Goal: Task Accomplishment & Management: Manage account settings

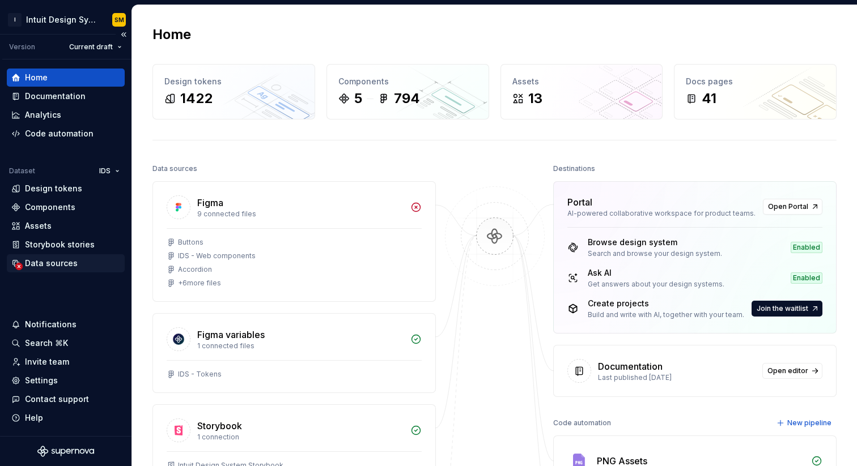
click at [74, 261] on div "Data sources" at bounding box center [51, 263] width 53 height 11
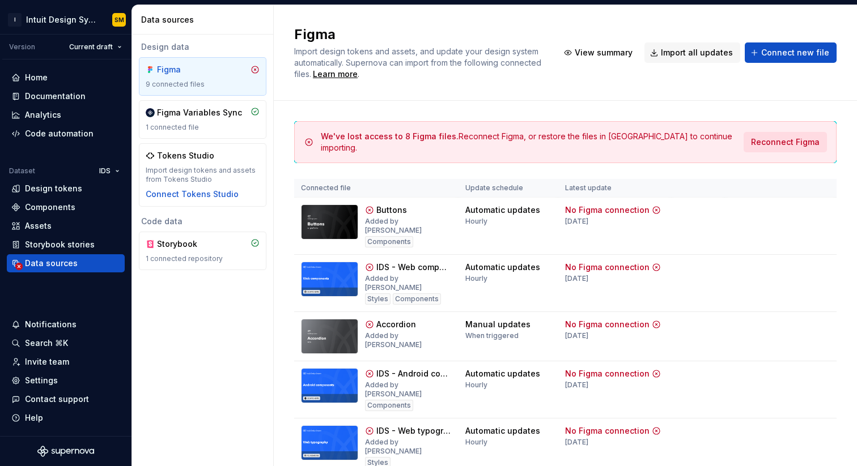
click at [785, 137] on span "Reconnect Figma" at bounding box center [785, 142] width 69 height 11
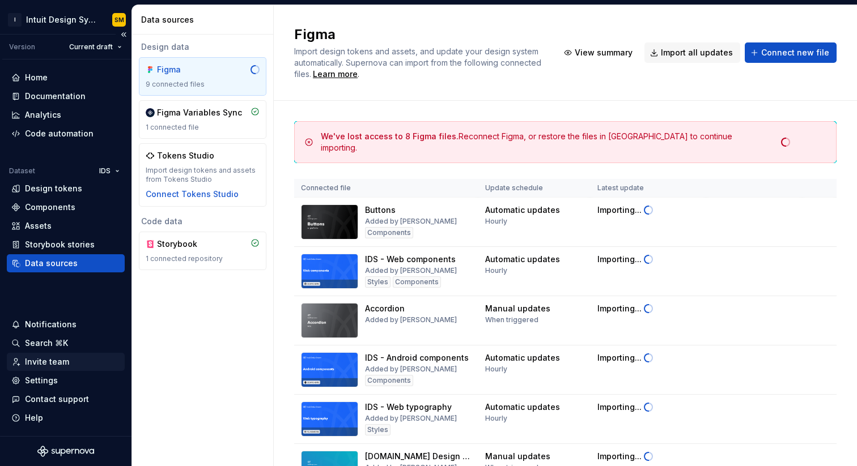
click at [56, 360] on div "Invite team" at bounding box center [47, 361] width 44 height 11
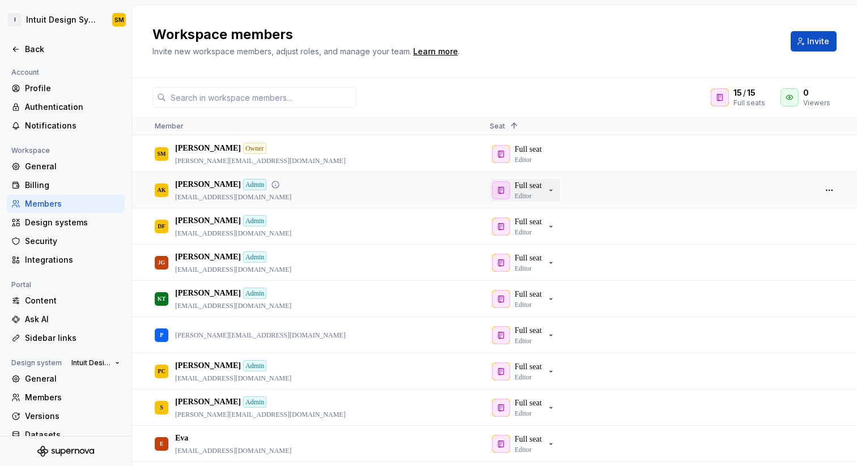
click at [549, 190] on div "Full seat Editor" at bounding box center [523, 190] width 63 height 20
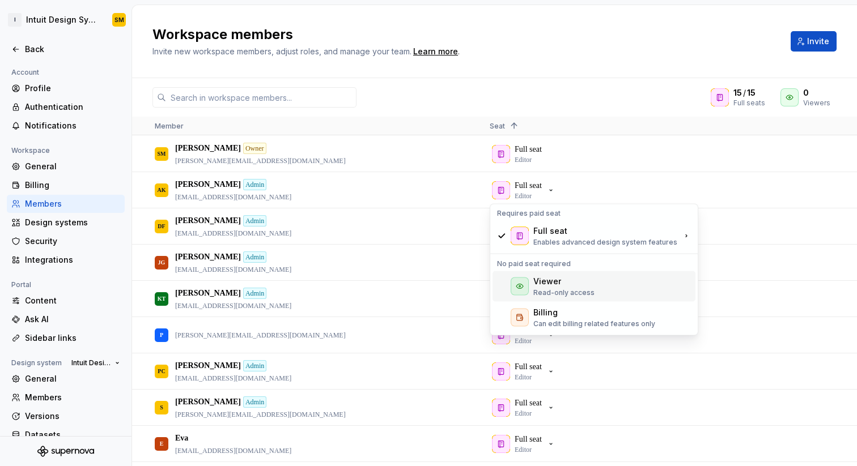
click at [554, 281] on div "Viewer" at bounding box center [547, 281] width 28 height 11
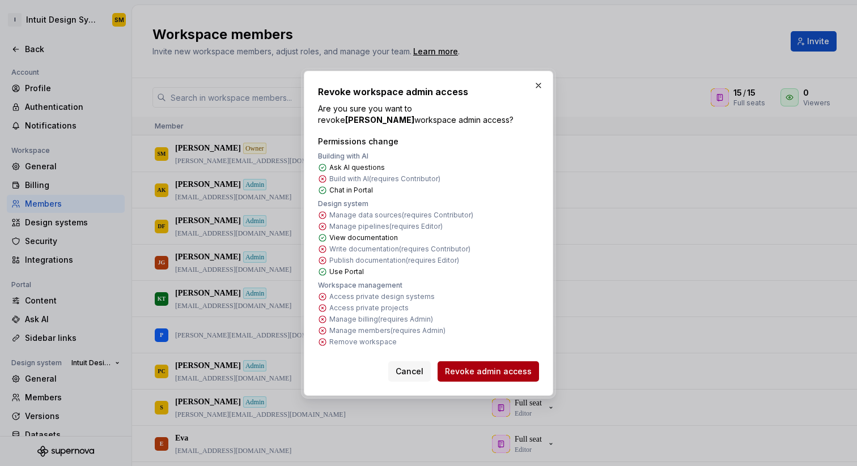
click at [503, 368] on span "Revoke admin access" at bounding box center [488, 371] width 87 height 11
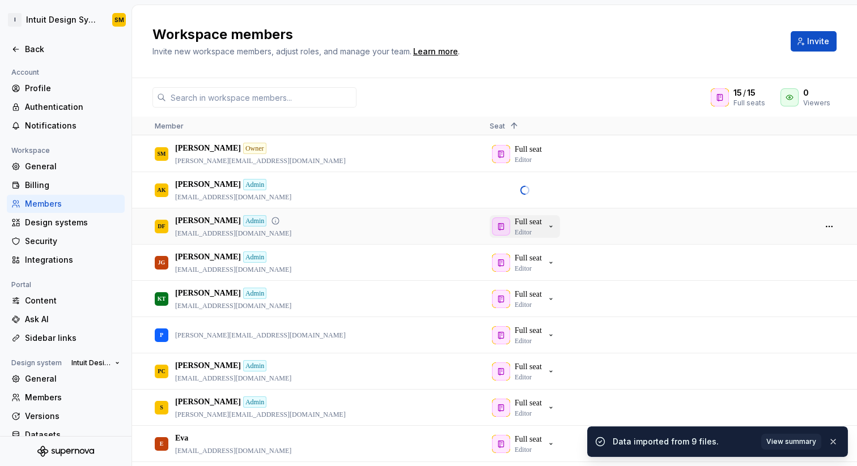
click at [540, 225] on p "Full seat" at bounding box center [528, 221] width 27 height 11
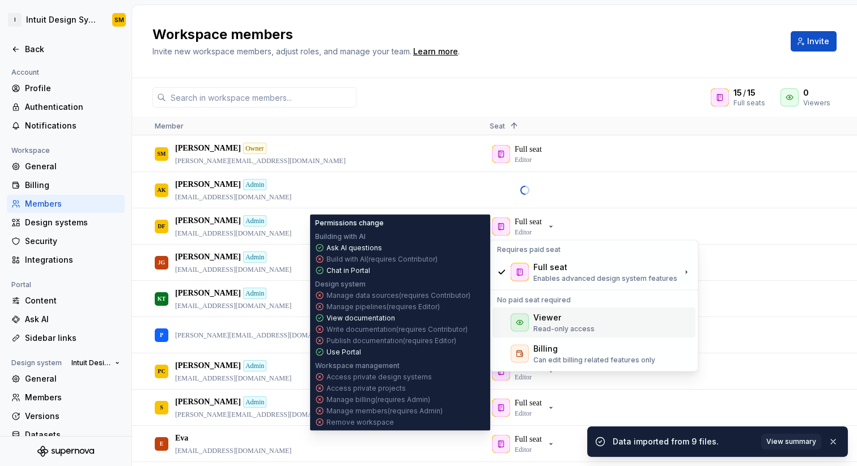
click at [546, 312] on div "Viewer" at bounding box center [547, 317] width 28 height 11
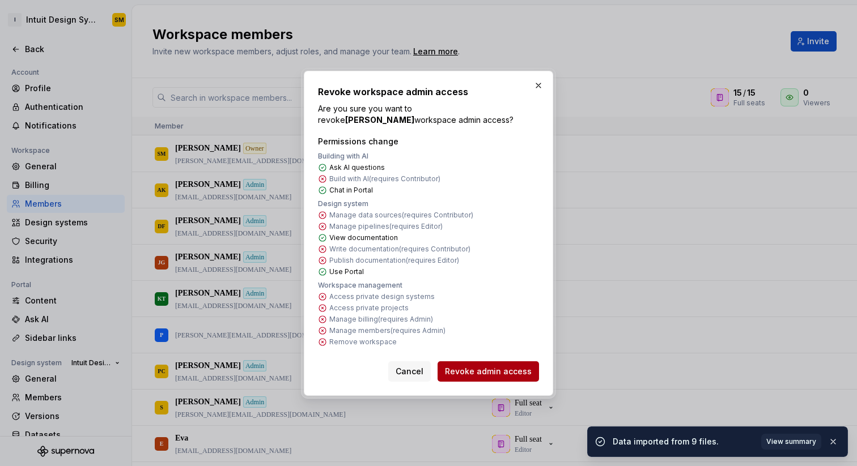
click at [496, 366] on span "Revoke admin access" at bounding box center [488, 371] width 87 height 11
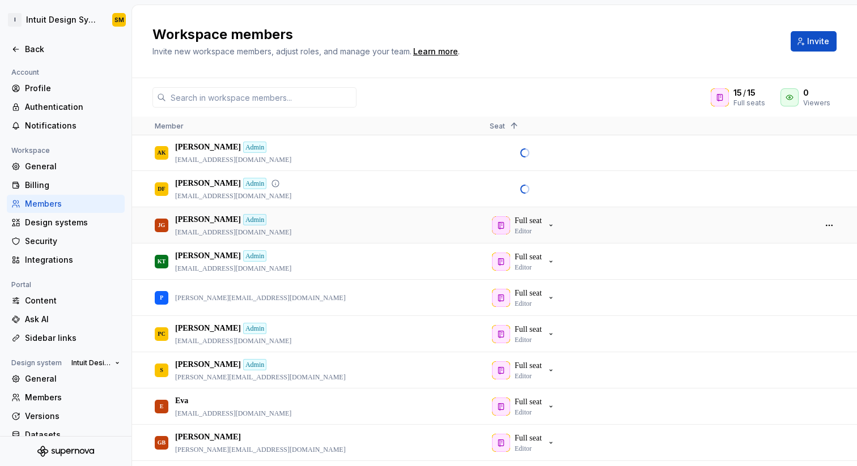
scroll to position [39, 0]
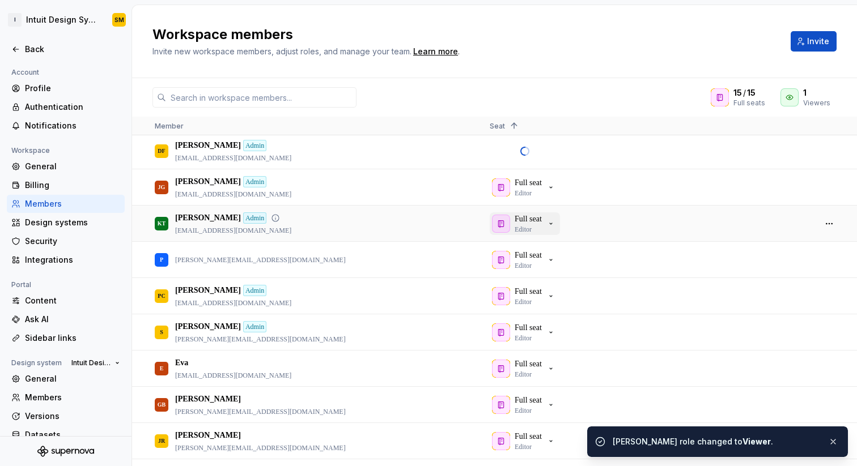
click at [549, 224] on div "Full seat Editor" at bounding box center [523, 224] width 63 height 20
click at [549, 187] on div "Full seat Editor" at bounding box center [523, 187] width 63 height 20
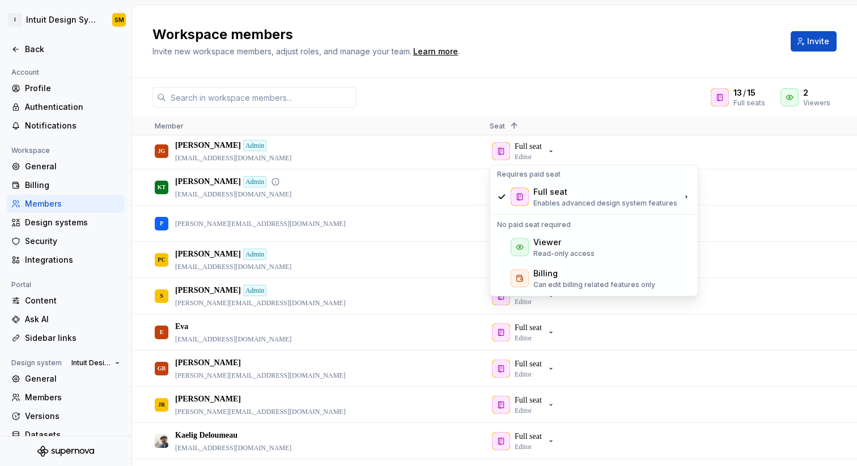
click at [576, 94] on div "13 / 15 Full seats 2 Viewers" at bounding box center [494, 97] width 725 height 20
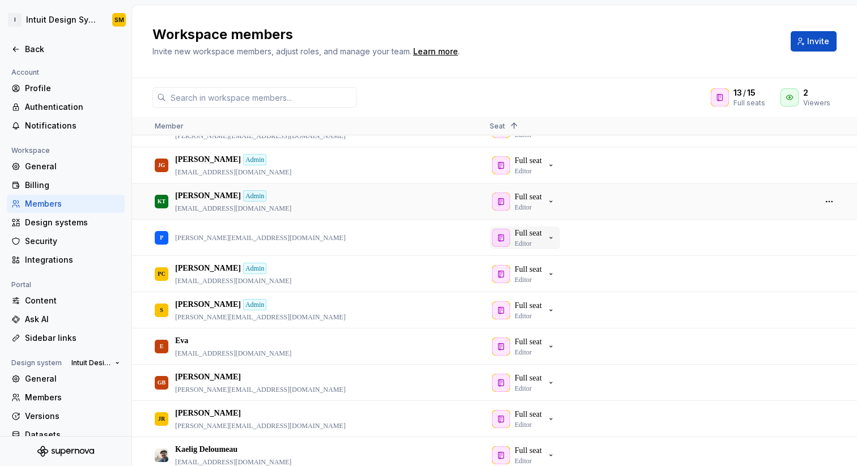
scroll to position [22, 0]
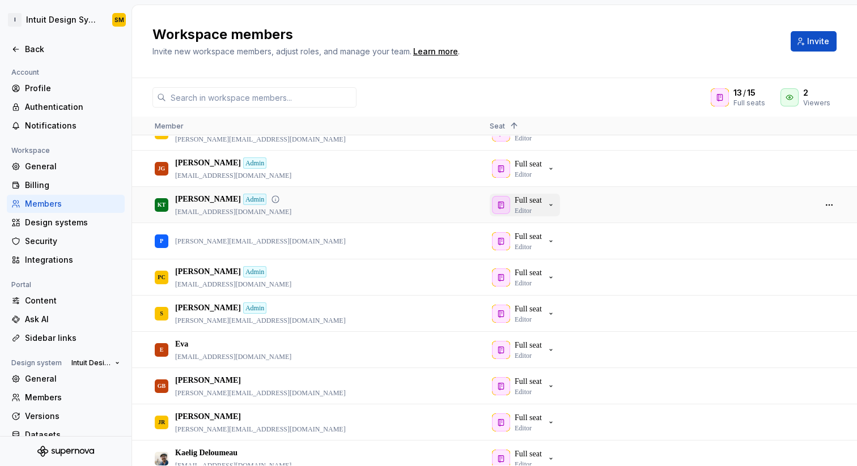
click at [534, 204] on p "Full seat" at bounding box center [528, 200] width 27 height 11
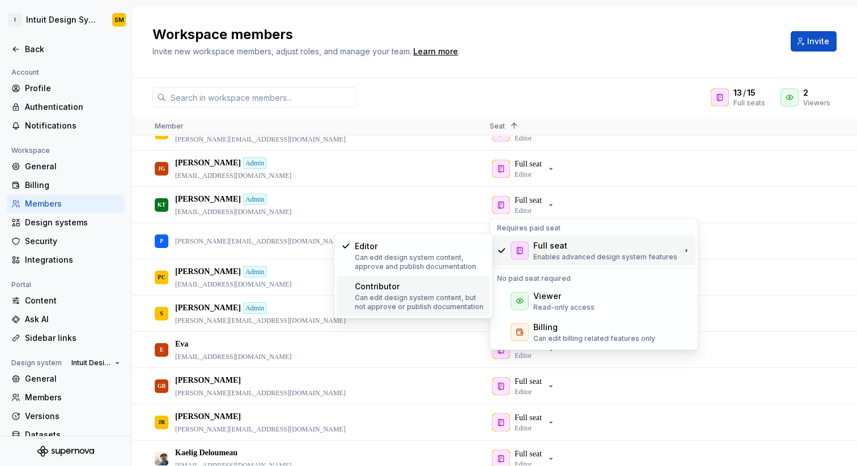
click at [411, 300] on p "Can edit design system content, but not approve or publish documentation" at bounding box center [420, 303] width 130 height 18
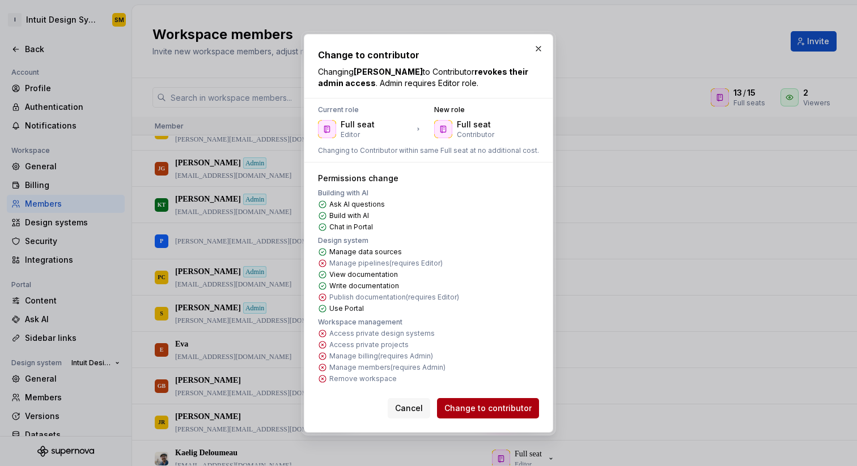
click at [513, 409] on span "Change to contributor" at bounding box center [487, 408] width 87 height 11
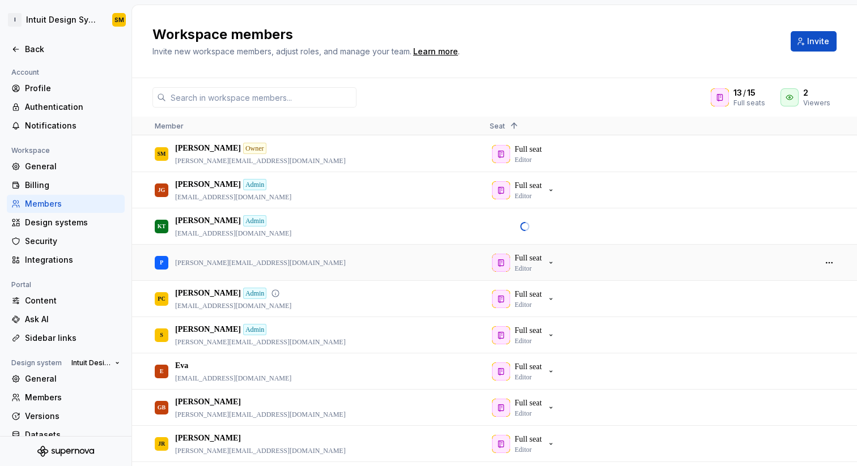
scroll to position [0, 0]
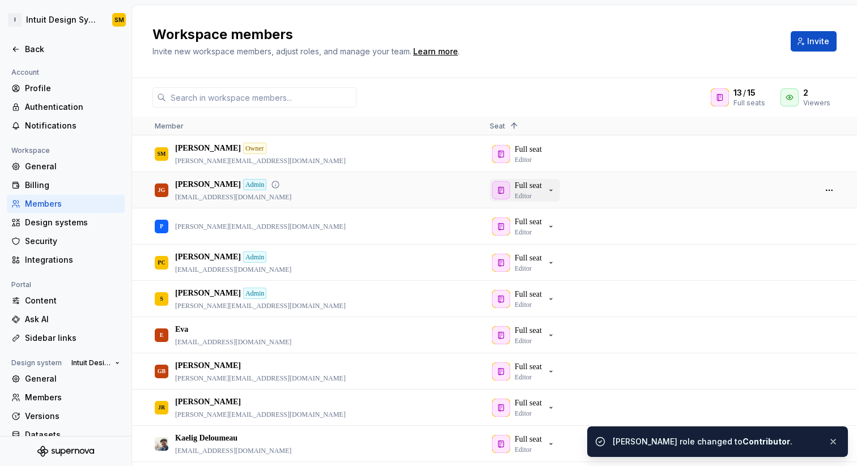
click at [542, 194] on div "Full seat Editor" at bounding box center [528, 190] width 27 height 20
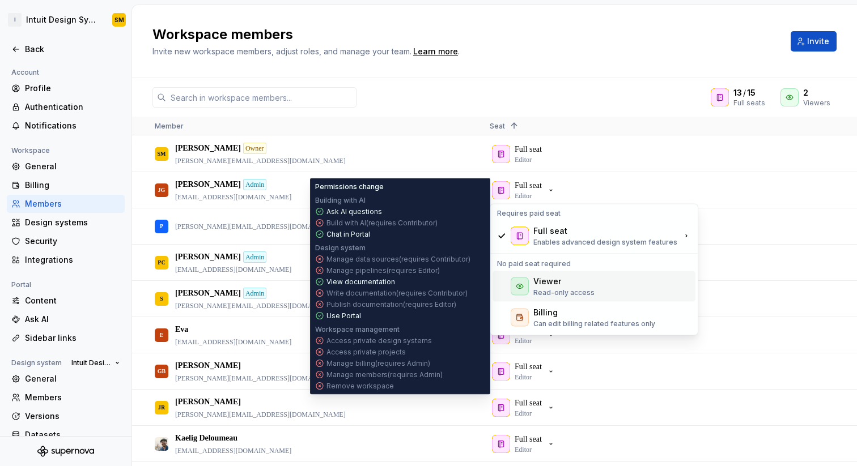
click at [557, 284] on div "Viewer" at bounding box center [547, 281] width 28 height 11
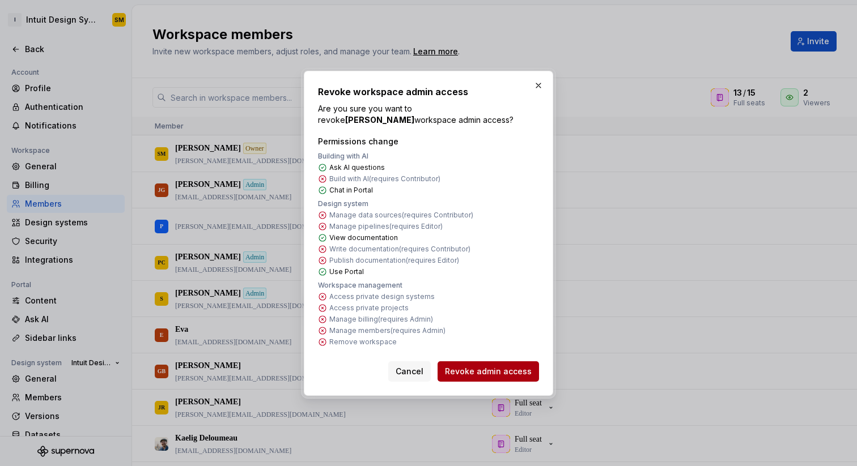
click at [499, 368] on span "Revoke admin access" at bounding box center [488, 371] width 87 height 11
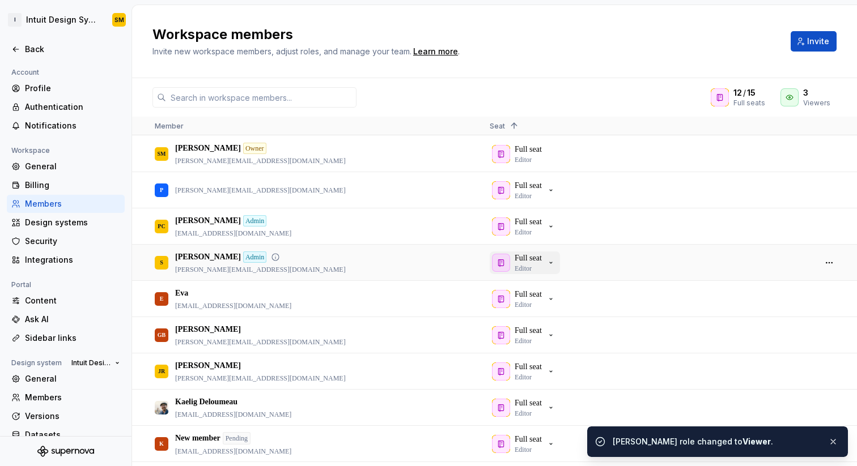
click at [538, 264] on div "Full seat Editor" at bounding box center [528, 263] width 27 height 20
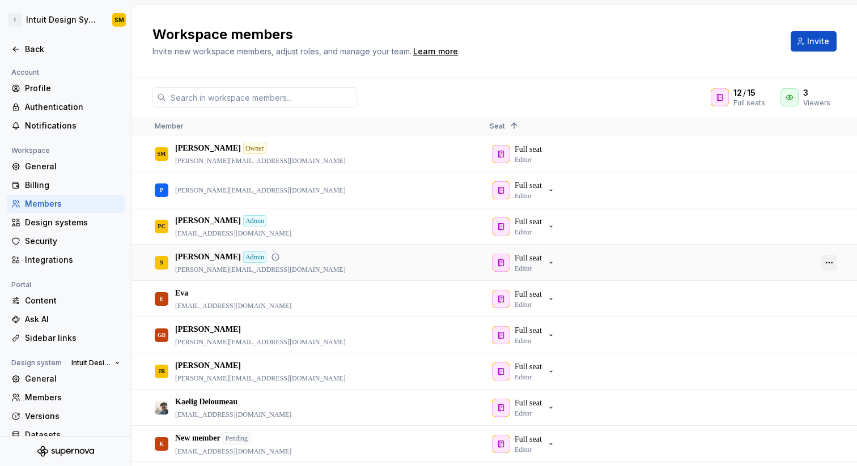
click at [831, 262] on button "button" at bounding box center [829, 263] width 16 height 16
click at [781, 323] on span "Remove from workspace" at bounding box center [786, 321] width 94 height 20
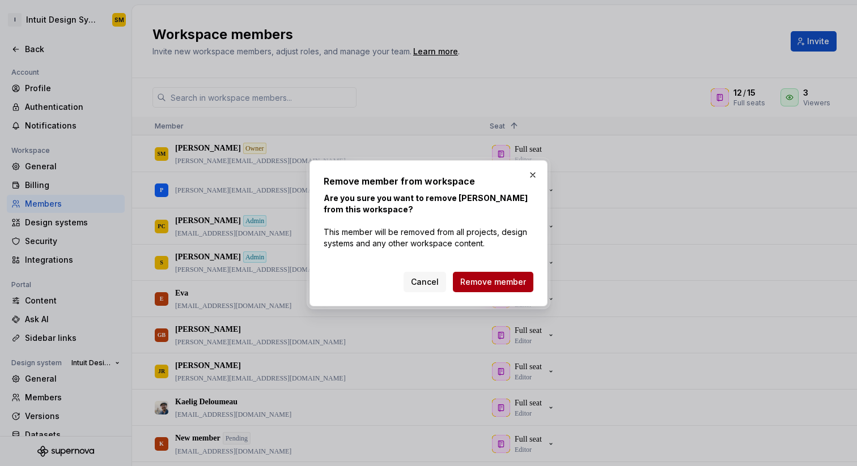
click at [504, 277] on span "Remove member" at bounding box center [493, 282] width 66 height 11
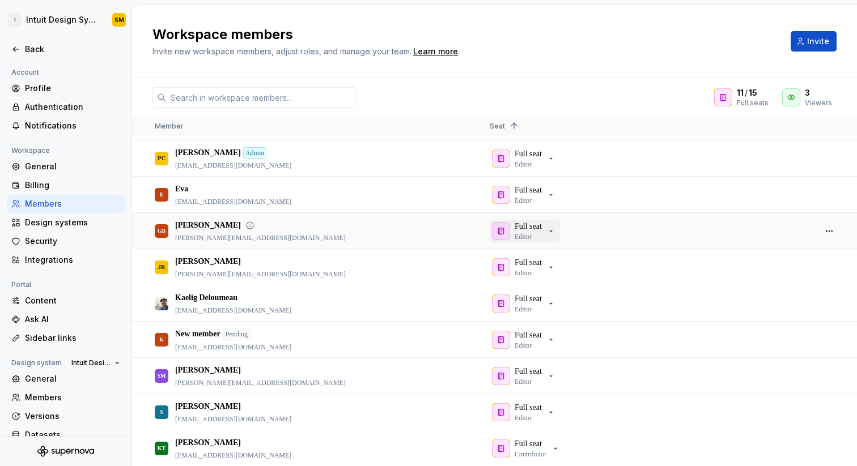
click at [549, 234] on div "Full seat Editor" at bounding box center [523, 231] width 63 height 20
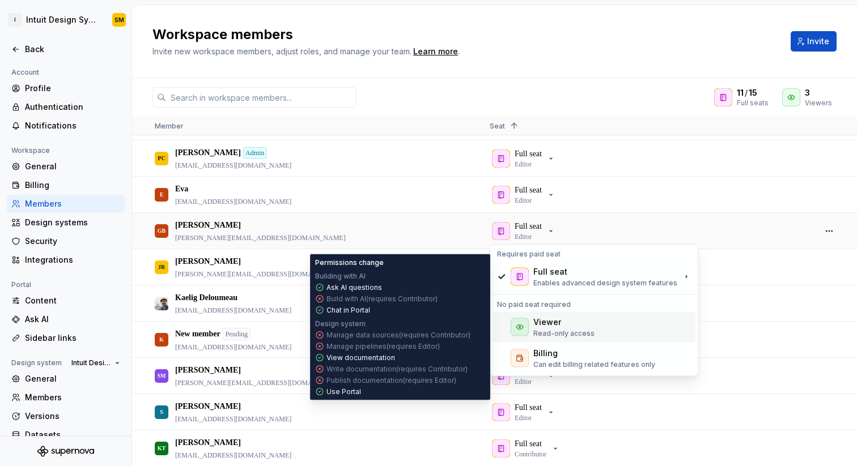
click at [565, 330] on p "Read-only access" at bounding box center [563, 333] width 61 height 9
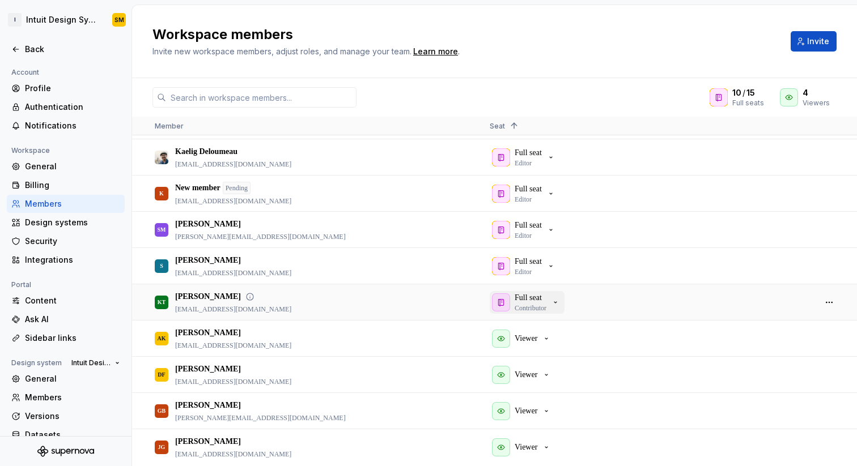
click at [546, 306] on p "Contributor" at bounding box center [531, 308] width 32 height 9
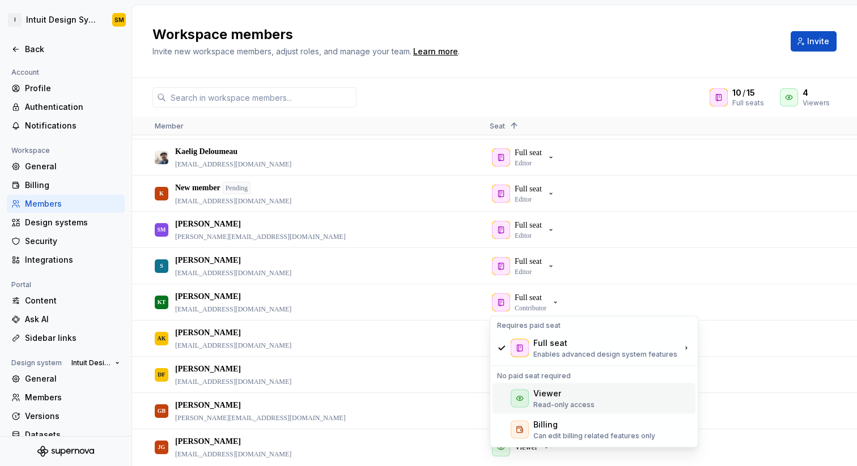
click at [553, 390] on div "Viewer" at bounding box center [547, 393] width 28 height 11
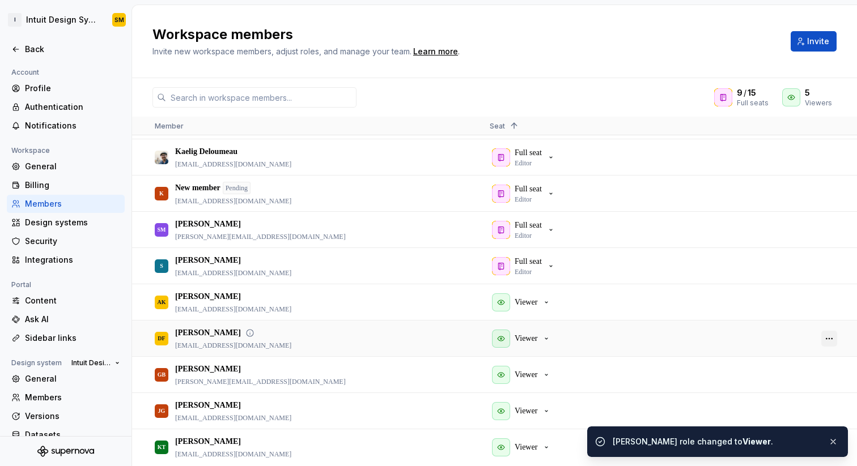
click at [831, 338] on button "button" at bounding box center [829, 339] width 16 height 16
click at [782, 390] on span "Remove from workspace" at bounding box center [786, 397] width 94 height 20
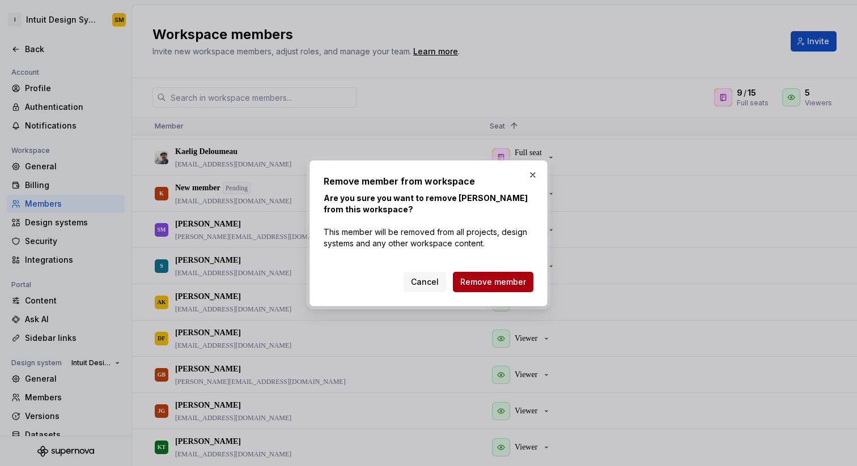
click at [504, 286] on span "Remove member" at bounding box center [493, 282] width 66 height 11
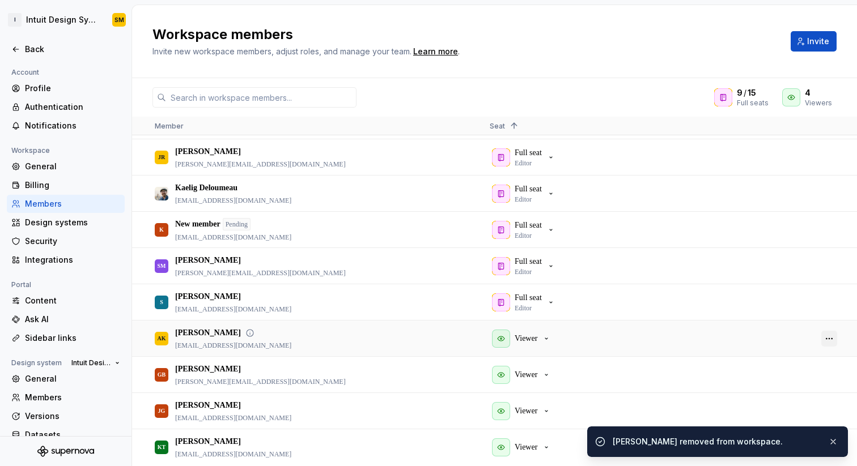
click at [825, 342] on button "button" at bounding box center [829, 339] width 16 height 16
click at [767, 401] on span "Remove from workspace" at bounding box center [786, 401] width 94 height 20
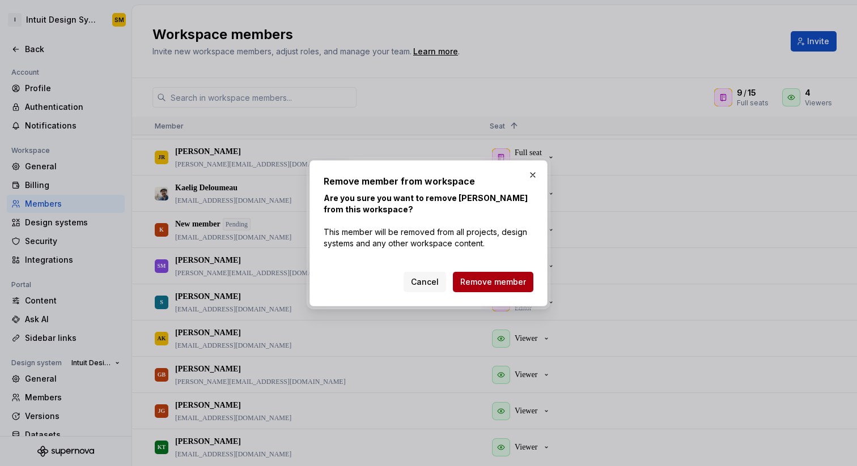
click at [503, 284] on span "Remove member" at bounding box center [493, 282] width 66 height 11
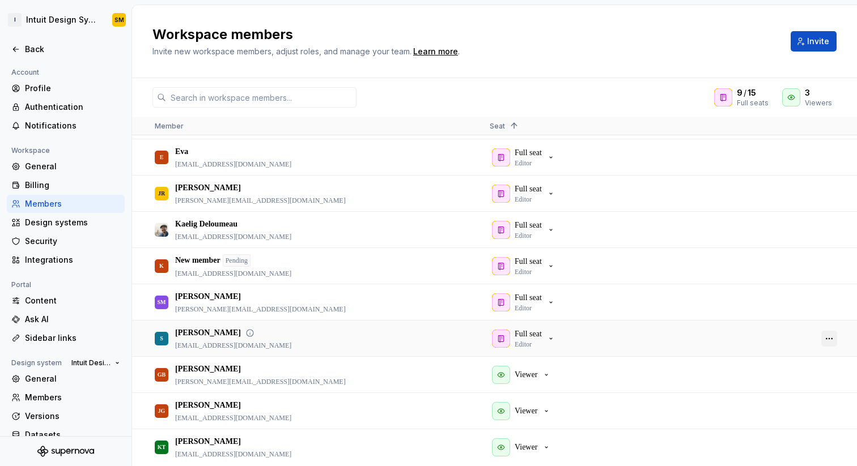
click at [833, 343] on button "button" at bounding box center [829, 339] width 16 height 16
click at [778, 397] on span "Remove from workspace" at bounding box center [786, 403] width 94 height 20
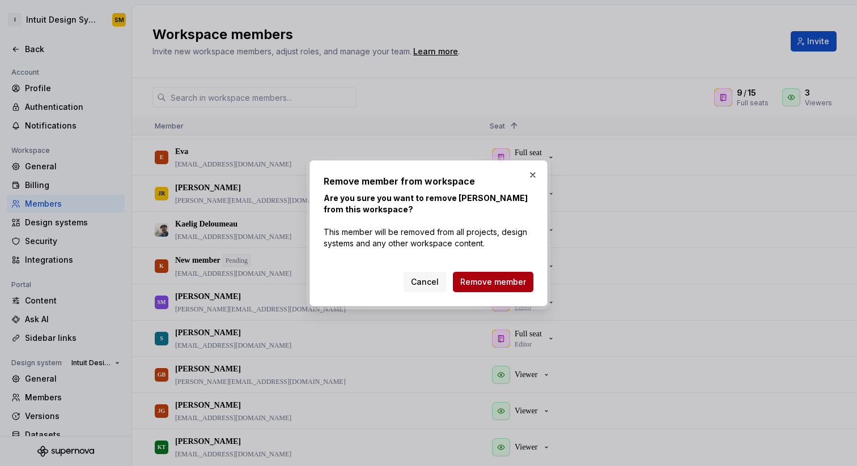
click at [507, 284] on span "Remove member" at bounding box center [493, 282] width 66 height 11
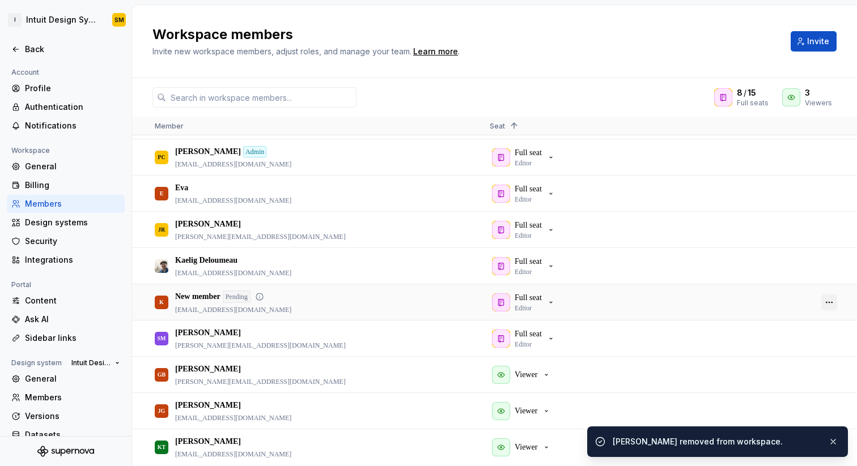
click at [830, 301] on button "button" at bounding box center [829, 303] width 16 height 16
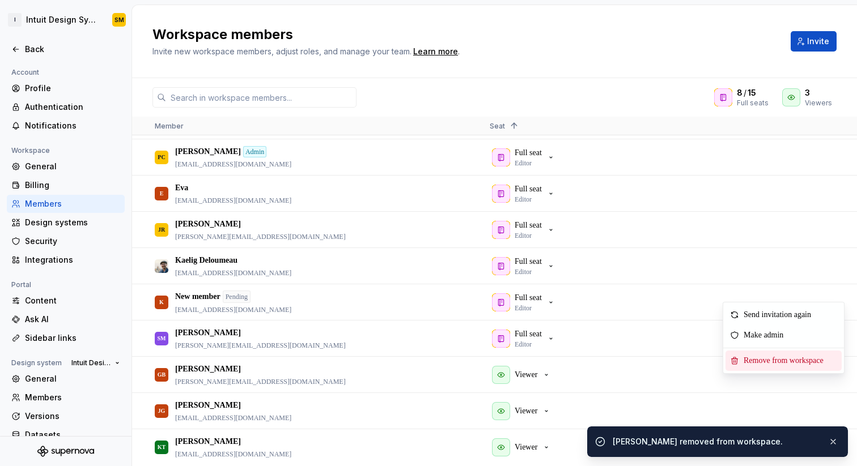
click at [749, 361] on span "Remove from workspace" at bounding box center [786, 361] width 94 height 20
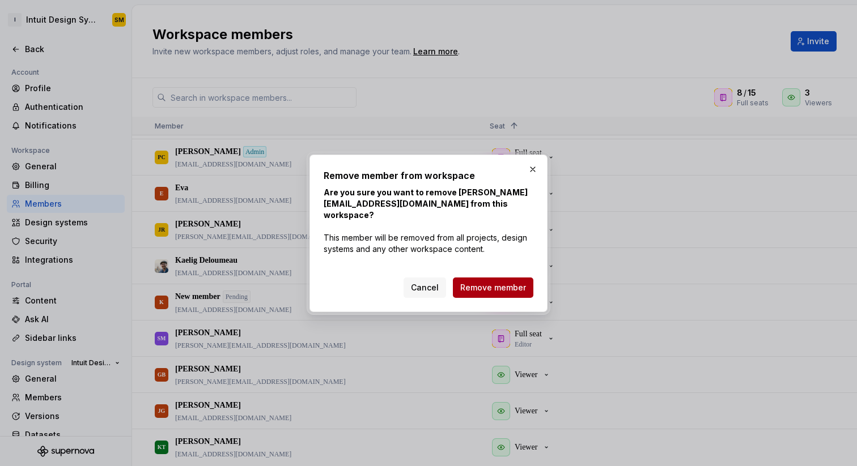
click at [501, 290] on button "Remove member" at bounding box center [493, 288] width 80 height 20
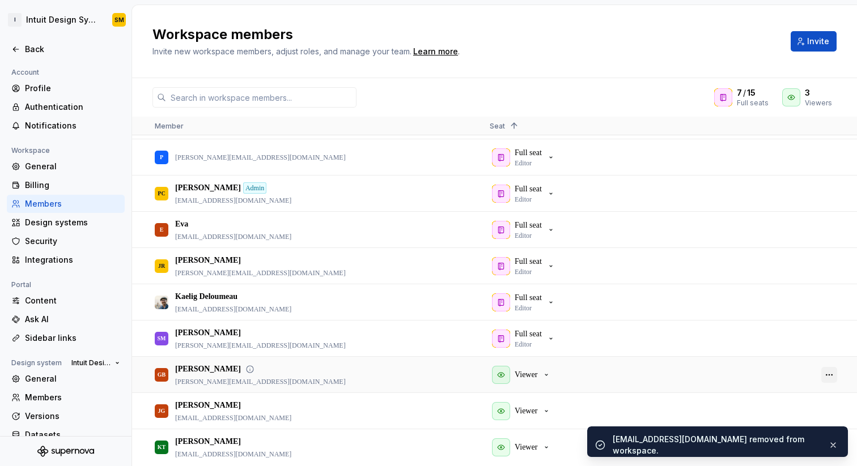
click at [835, 371] on button "button" at bounding box center [829, 375] width 16 height 16
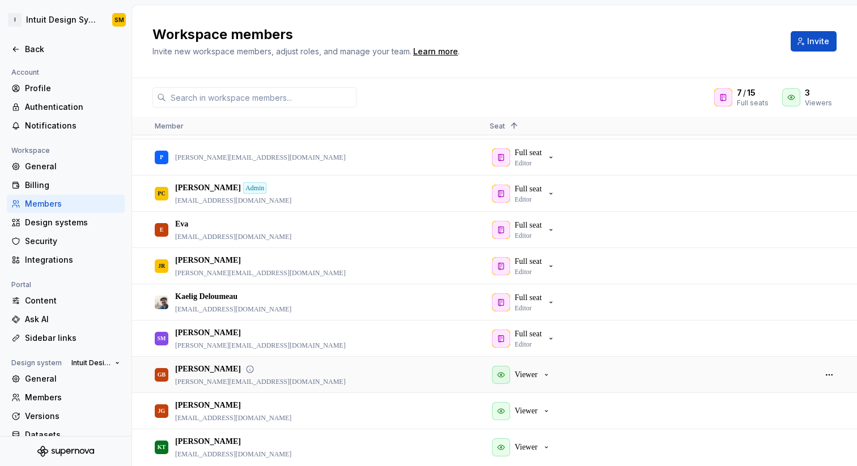
click at [660, 390] on div "Viewer" at bounding box center [648, 375] width 316 height 35
click at [824, 372] on button "button" at bounding box center [829, 375] width 16 height 16
click at [777, 429] on span "Remove from workspace" at bounding box center [786, 432] width 94 height 20
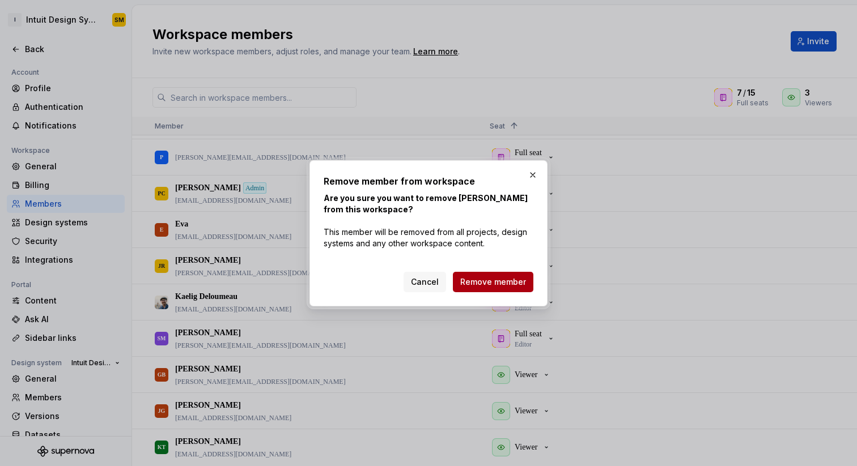
click at [506, 285] on span "Remove member" at bounding box center [493, 282] width 66 height 11
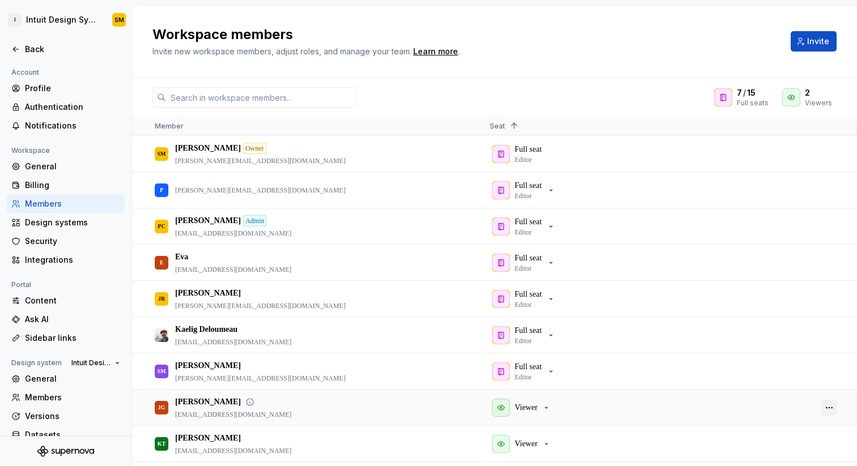
click at [827, 406] on button "button" at bounding box center [829, 408] width 16 height 16
click at [762, 453] on span "Remove from workspace" at bounding box center [786, 453] width 94 height 20
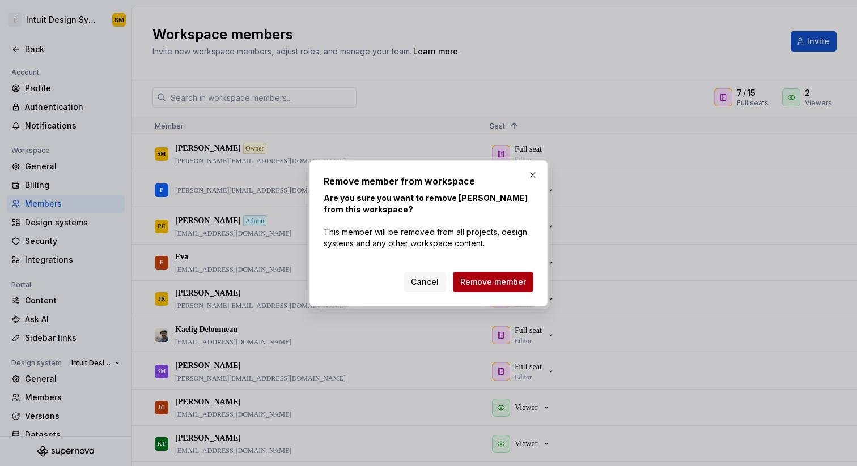
click at [513, 287] on span "Remove member" at bounding box center [493, 282] width 66 height 11
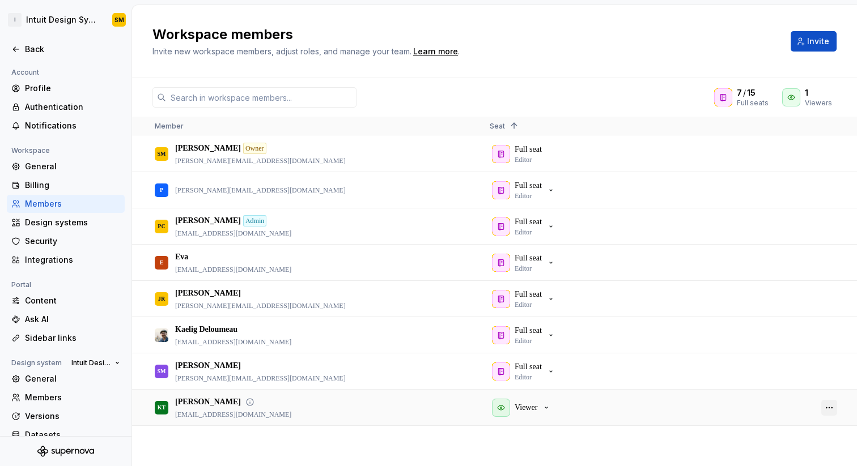
click at [833, 409] on button "button" at bounding box center [829, 408] width 16 height 16
click at [619, 83] on div "7 / 15 Full seats 1 Viewers Member Seat 1 SM [PERSON_NAME] Owner [PERSON_NAME][…" at bounding box center [494, 272] width 725 height 388
click at [828, 158] on button "button" at bounding box center [829, 154] width 16 height 16
click at [592, 67] on div "Workspace members Invite new workspace members, adjust roles, and manage your t…" at bounding box center [494, 41] width 725 height 73
click at [827, 228] on button "button" at bounding box center [829, 227] width 16 height 16
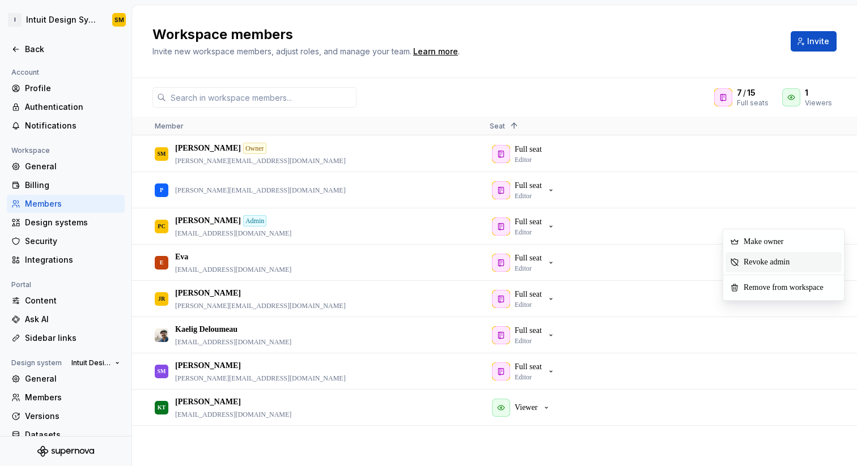
click at [785, 263] on span "Revoke admin" at bounding box center [769, 262] width 60 height 20
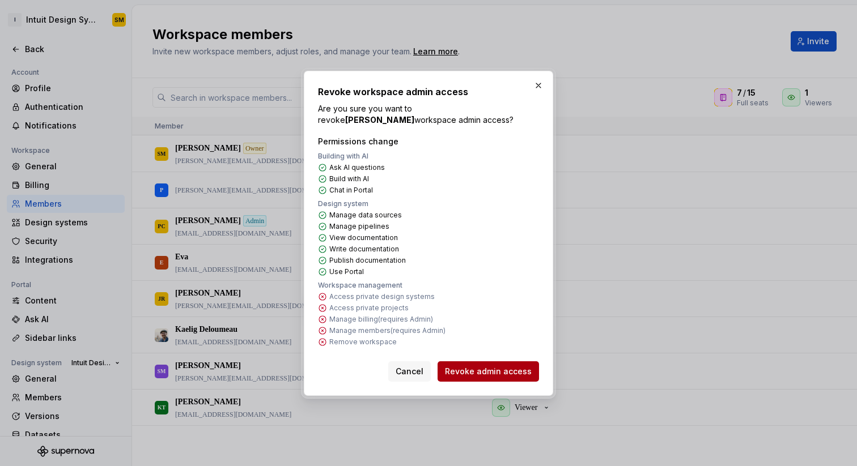
click at [500, 377] on button "Revoke admin access" at bounding box center [488, 372] width 101 height 20
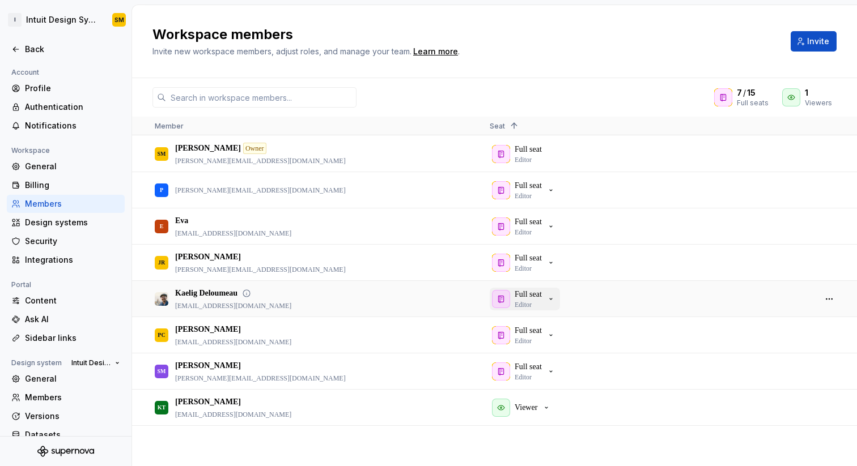
click at [553, 298] on icon "button" at bounding box center [550, 299] width 9 height 9
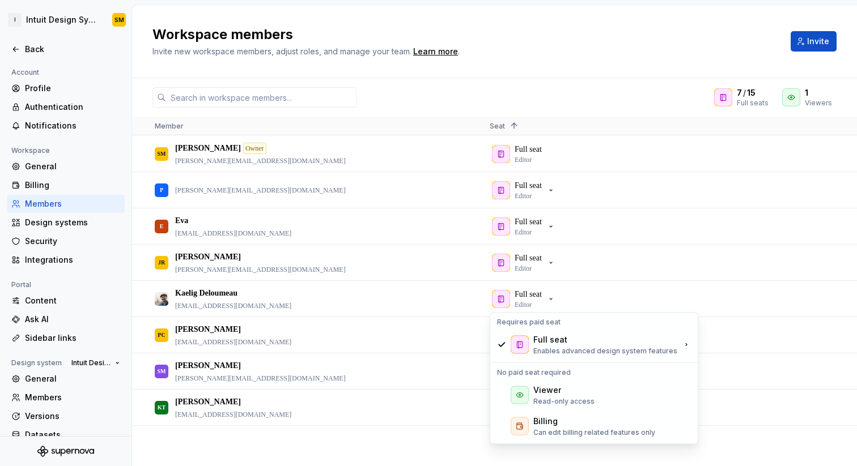
click at [567, 95] on div "7 / 15 Full seats 1 Viewers" at bounding box center [494, 97] width 725 height 20
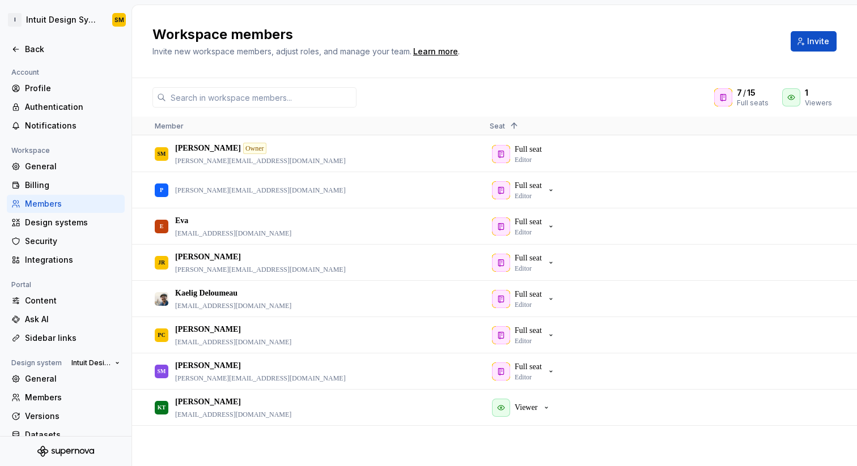
click at [576, 56] on div "Workspace members Invite new workspace members, adjust roles, and manage your t…" at bounding box center [464, 42] width 625 height 32
click at [549, 188] on div "Full seat Editor" at bounding box center [523, 190] width 63 height 20
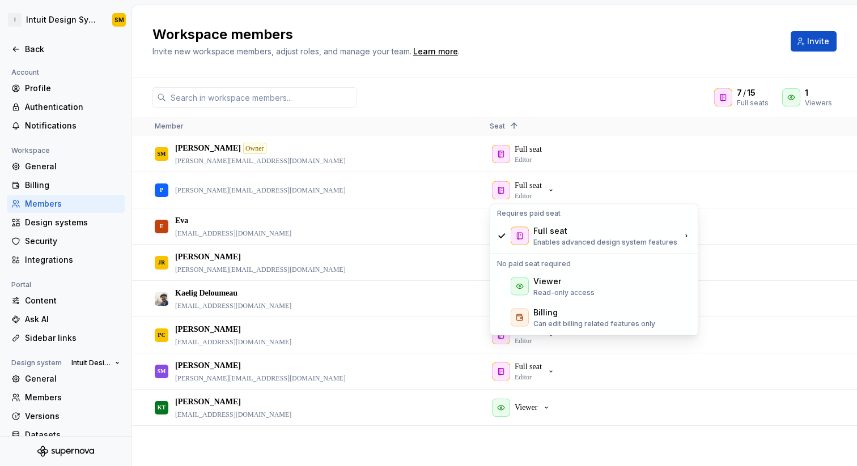
click at [597, 95] on div "7 / 15 Full seats 1 Viewers" at bounding box center [494, 97] width 725 height 20
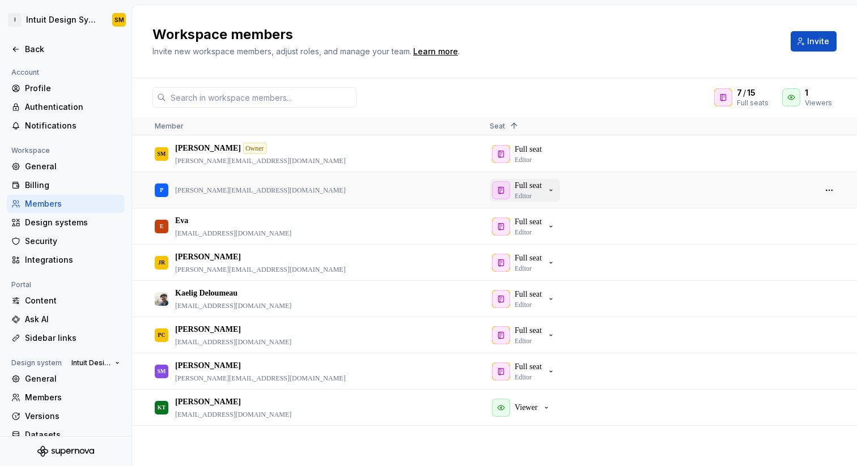
click at [555, 191] on icon "button" at bounding box center [550, 190] width 9 height 9
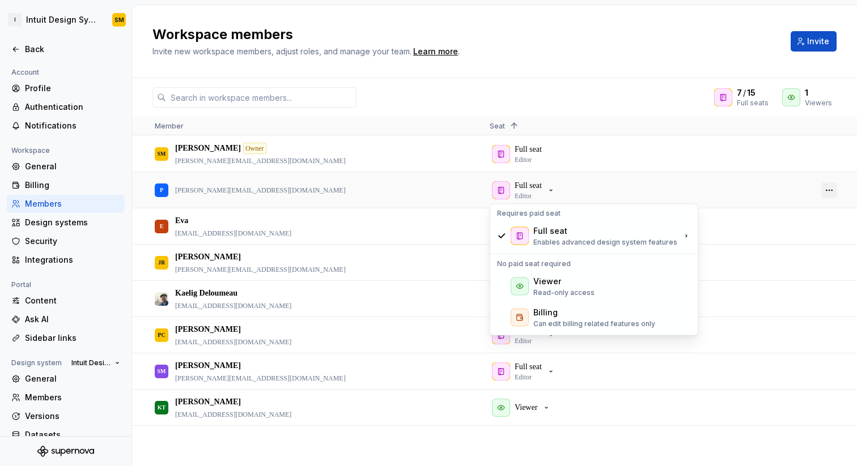
click at [831, 189] on button "button" at bounding box center [829, 190] width 16 height 16
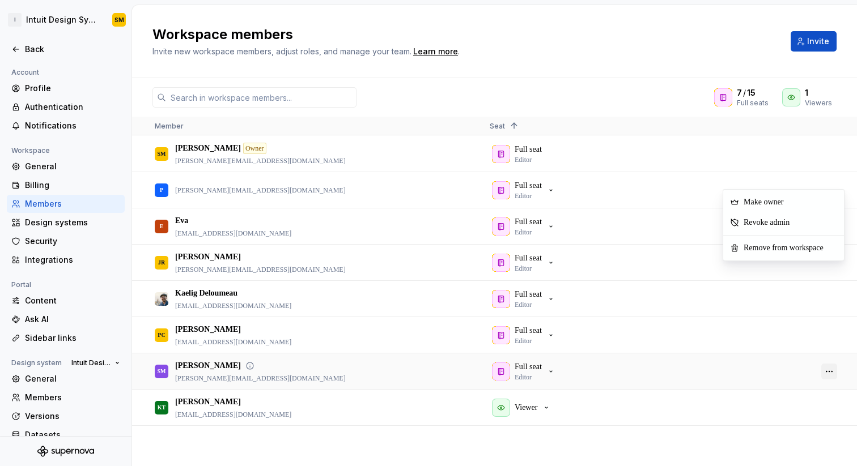
click at [833, 372] on button "button" at bounding box center [829, 372] width 16 height 16
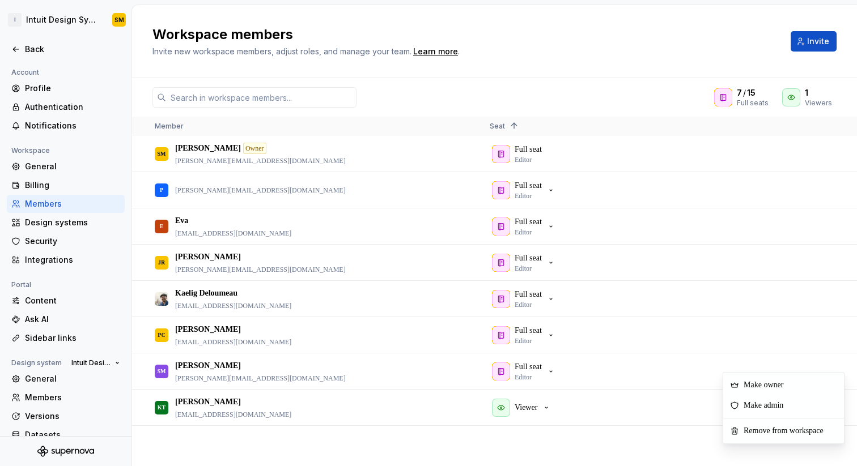
click at [572, 79] on div "7 / 15 Full seats 1 Viewers Member Seat 1 SM [PERSON_NAME] Owner [PERSON_NAME][…" at bounding box center [494, 272] width 725 height 388
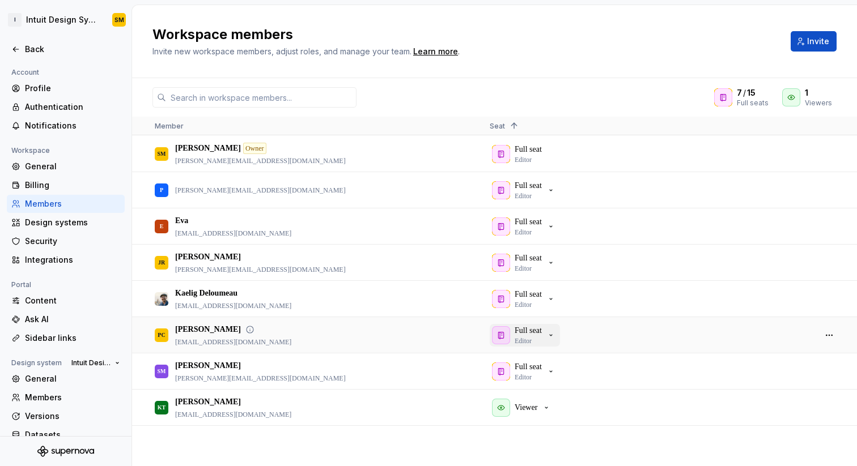
click at [555, 336] on icon "button" at bounding box center [550, 335] width 9 height 9
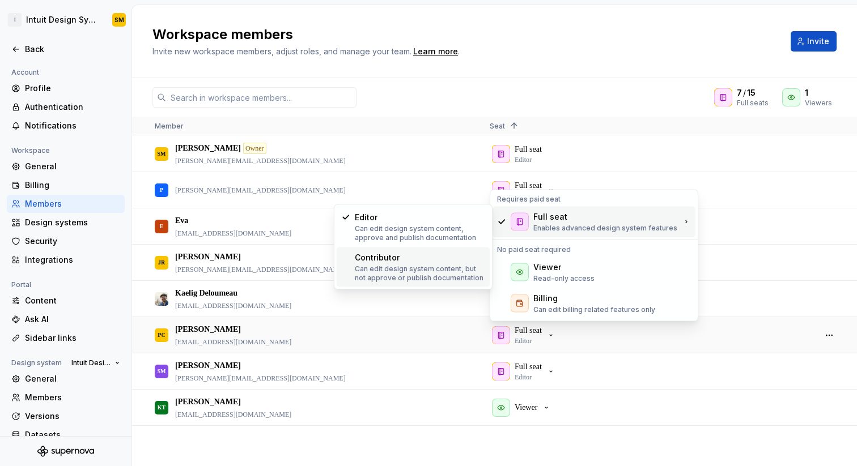
click at [393, 258] on div "Contributor" at bounding box center [377, 257] width 45 height 11
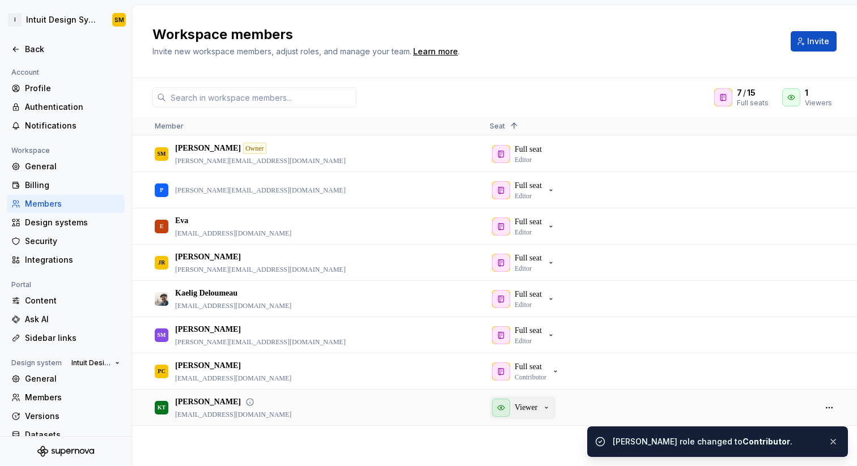
click at [549, 406] on icon "button" at bounding box center [546, 408] width 9 height 9
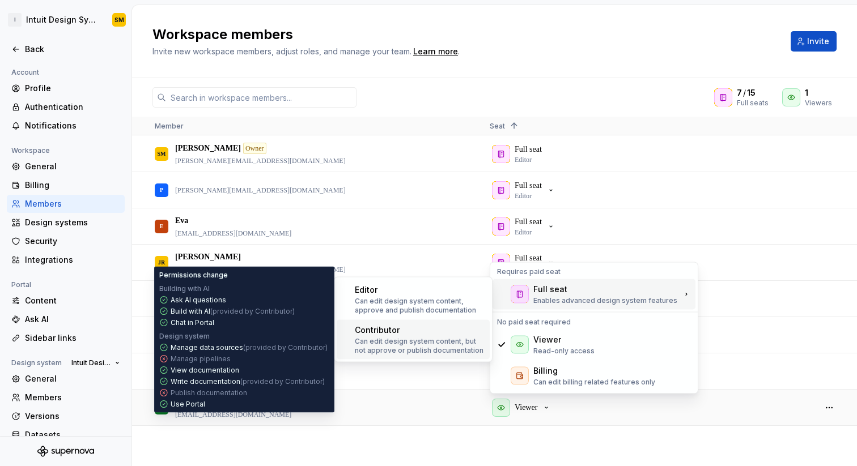
click at [422, 339] on p "Can edit design system content, but not approve or publish documentation" at bounding box center [420, 346] width 130 height 18
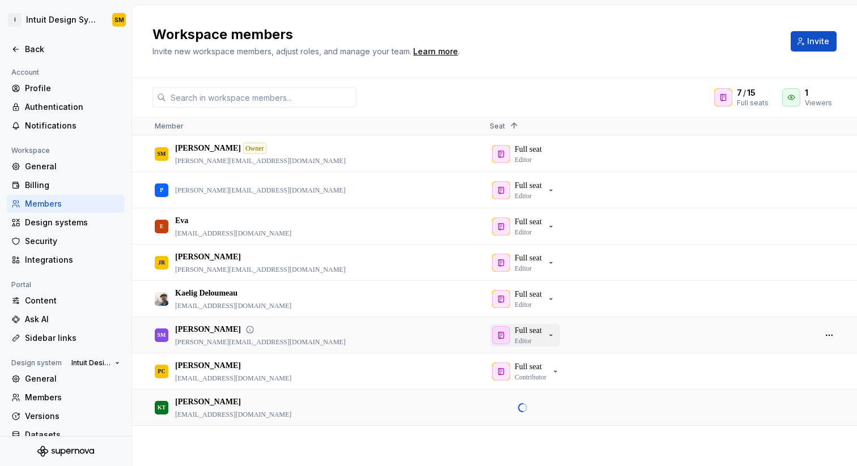
click at [550, 337] on icon "button" at bounding box center [550, 335] width 9 height 9
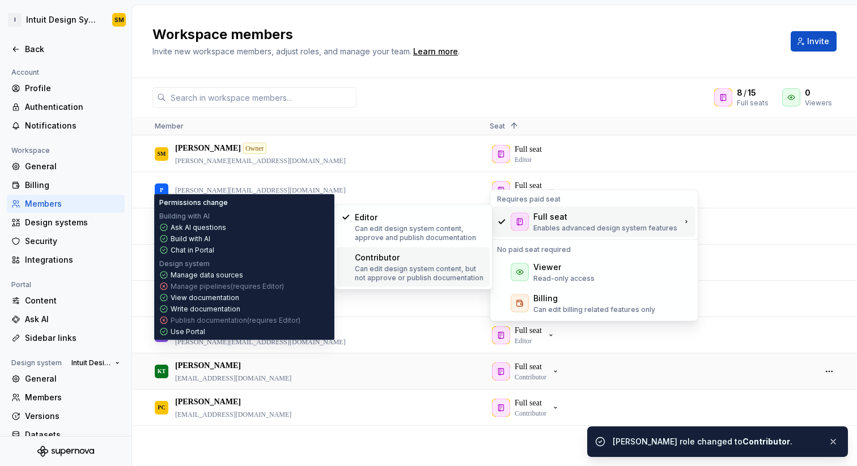
click at [434, 255] on div "Contributor" at bounding box center [420, 257] width 130 height 11
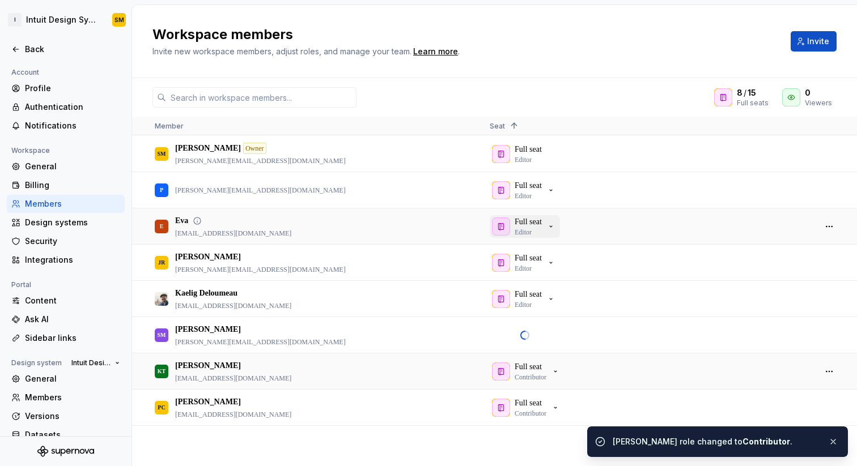
click at [553, 226] on icon "button" at bounding box center [550, 226] width 9 height 9
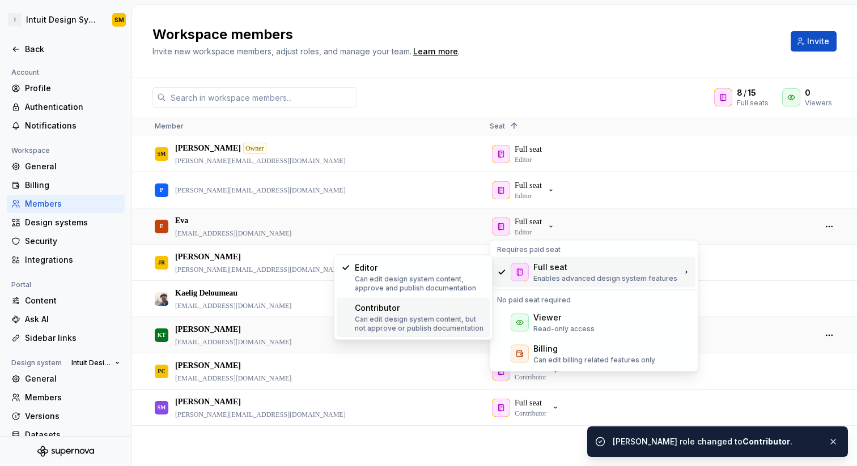
click at [407, 315] on p "Can edit design system content, but not approve or publish documentation" at bounding box center [420, 324] width 130 height 18
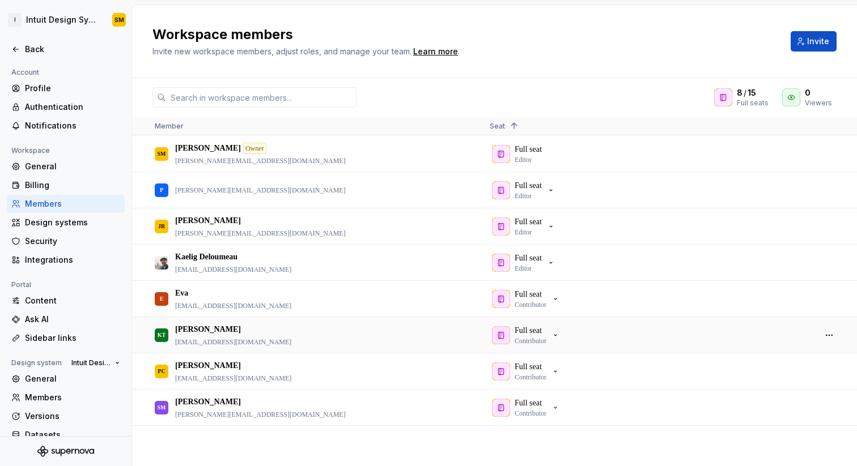
click at [614, 45] on div "Workspace members Invite new workspace members, adjust roles, and manage your t…" at bounding box center [464, 42] width 625 height 32
click at [551, 40] on h2 "Workspace members" at bounding box center [464, 35] width 625 height 18
